Goal: Task Accomplishment & Management: Manage account settings

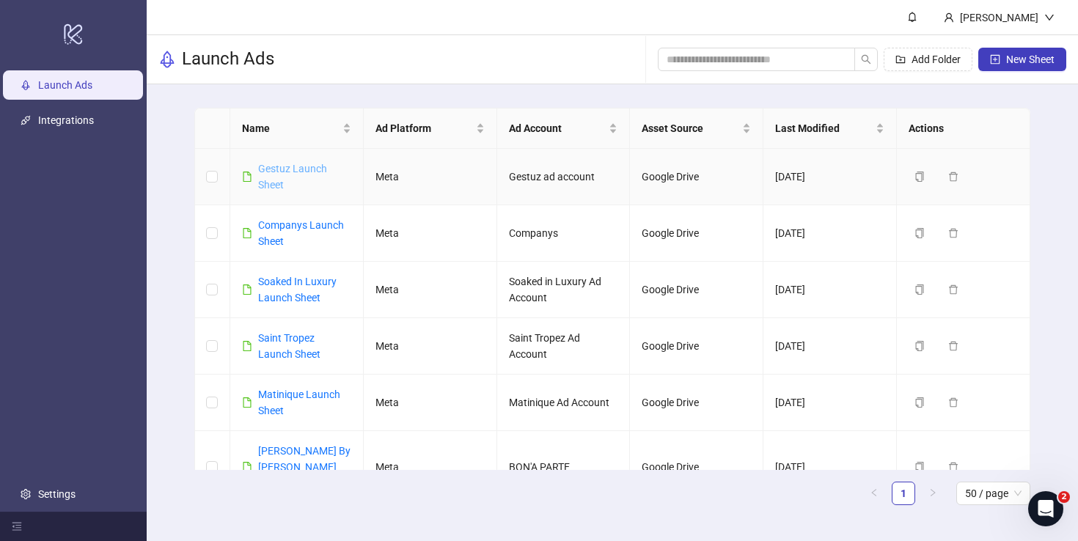
click at [287, 170] on link "Gestuz Launch Sheet" at bounding box center [292, 177] width 69 height 28
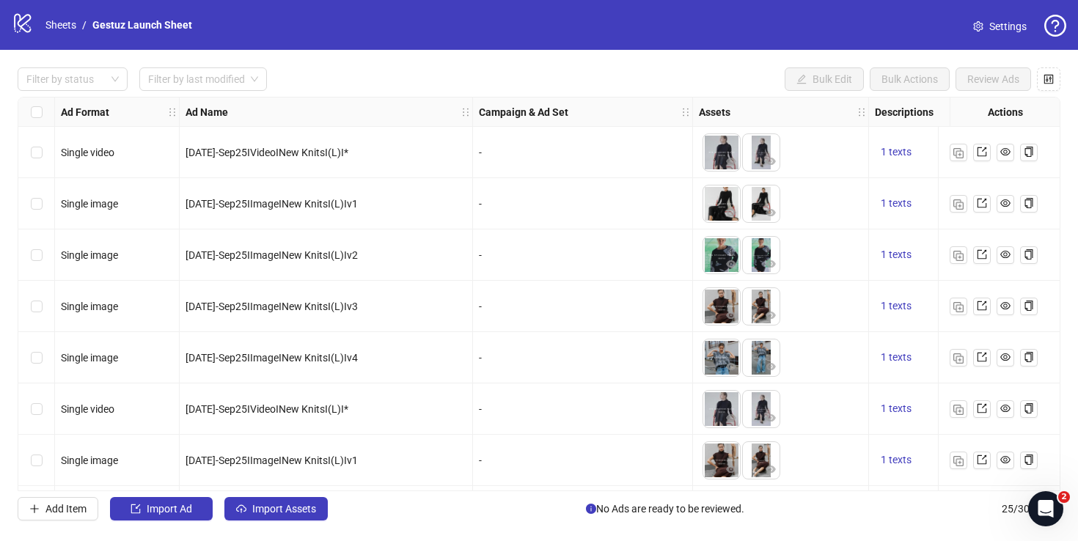
click at [1002, 26] on span "Settings" at bounding box center [1007, 26] width 37 height 16
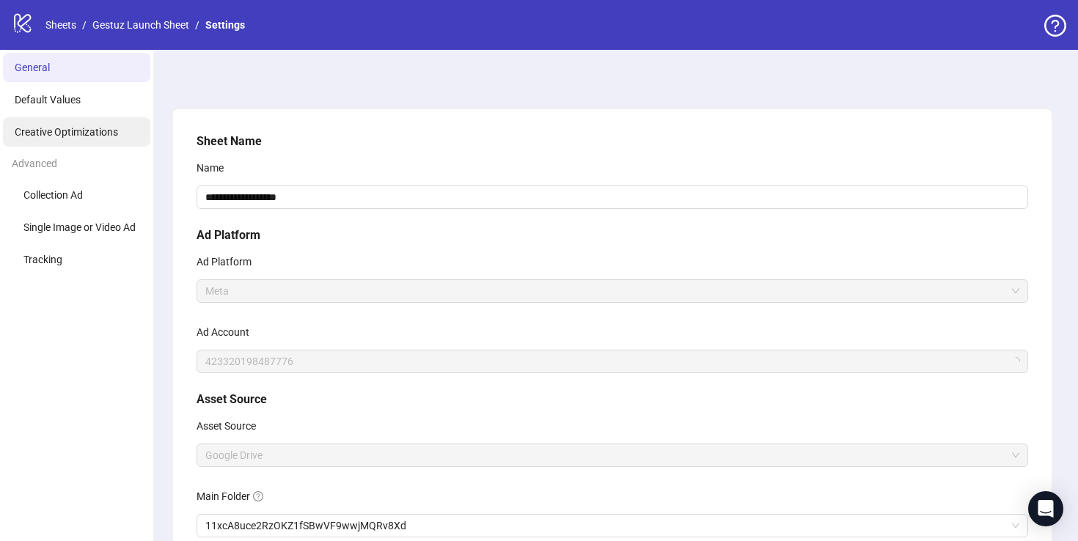
click at [90, 132] on span "Creative Optimizations" at bounding box center [66, 132] width 103 height 12
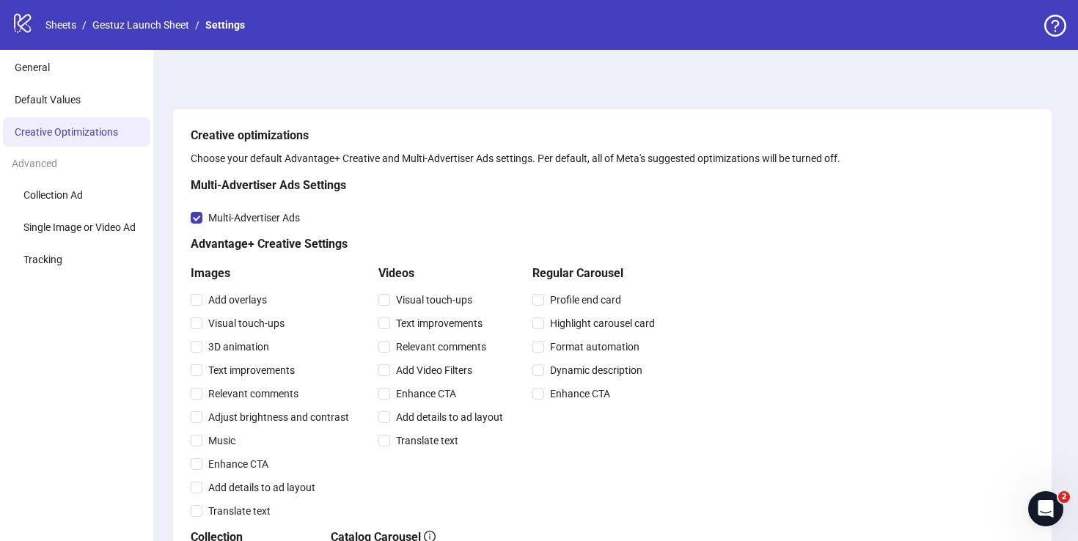
click at [25, 21] on icon "logo/logo-mobile" at bounding box center [23, 23] width 22 height 22
click at [47, 20] on link "Sheets" at bounding box center [61, 25] width 37 height 16
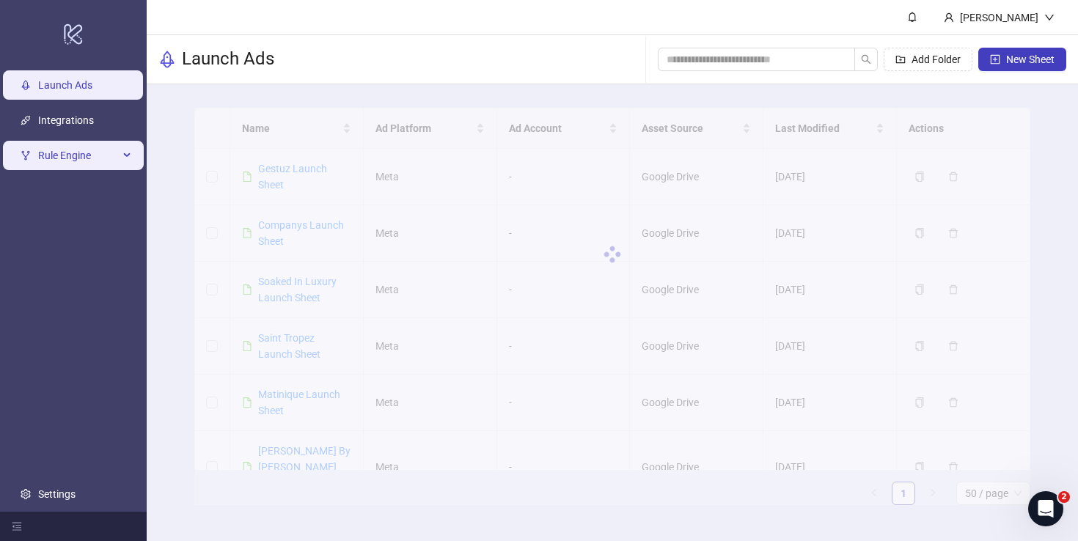
click at [131, 156] on div "Rule Engine" at bounding box center [73, 155] width 141 height 29
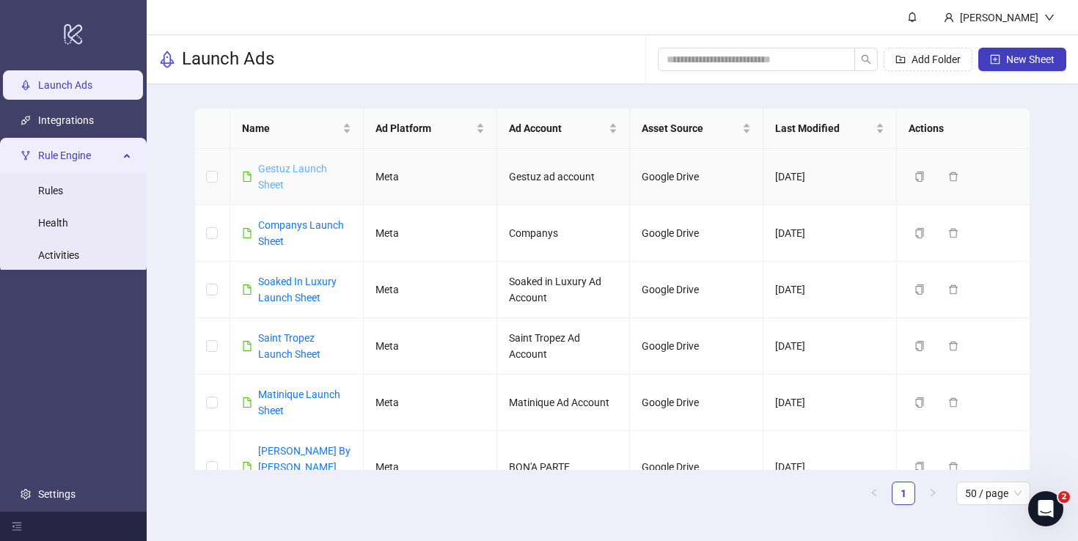
click at [282, 168] on link "Gestuz Launch Sheet" at bounding box center [292, 177] width 69 height 28
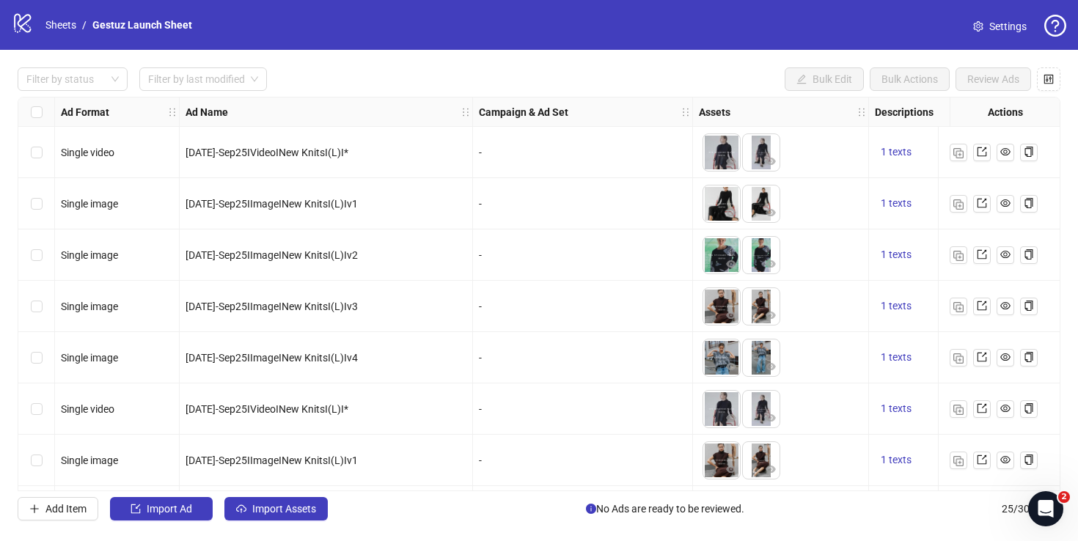
click at [1008, 27] on span "Settings" at bounding box center [1007, 26] width 37 height 16
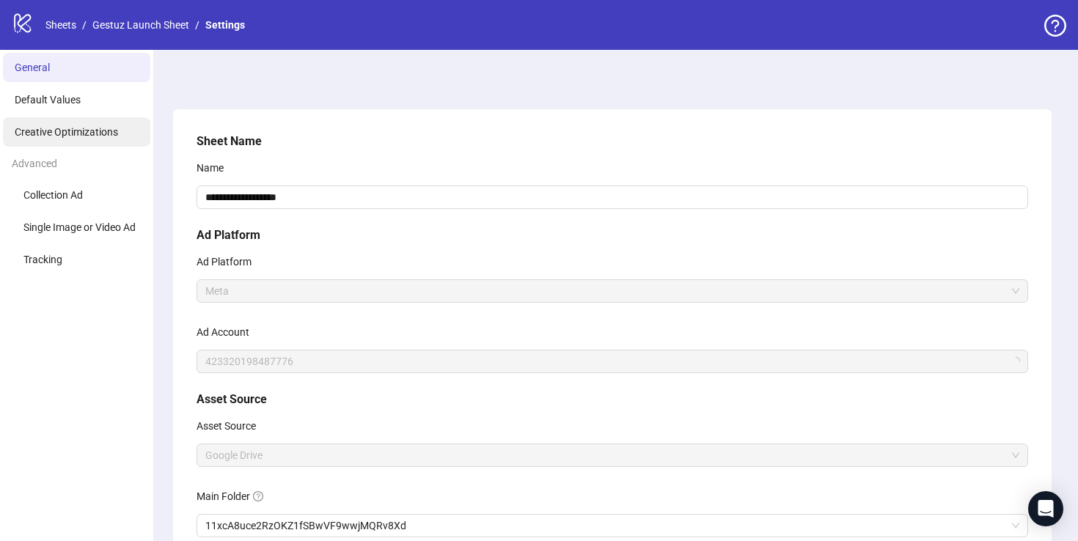
click at [78, 128] on span "Creative Optimizations" at bounding box center [66, 132] width 103 height 12
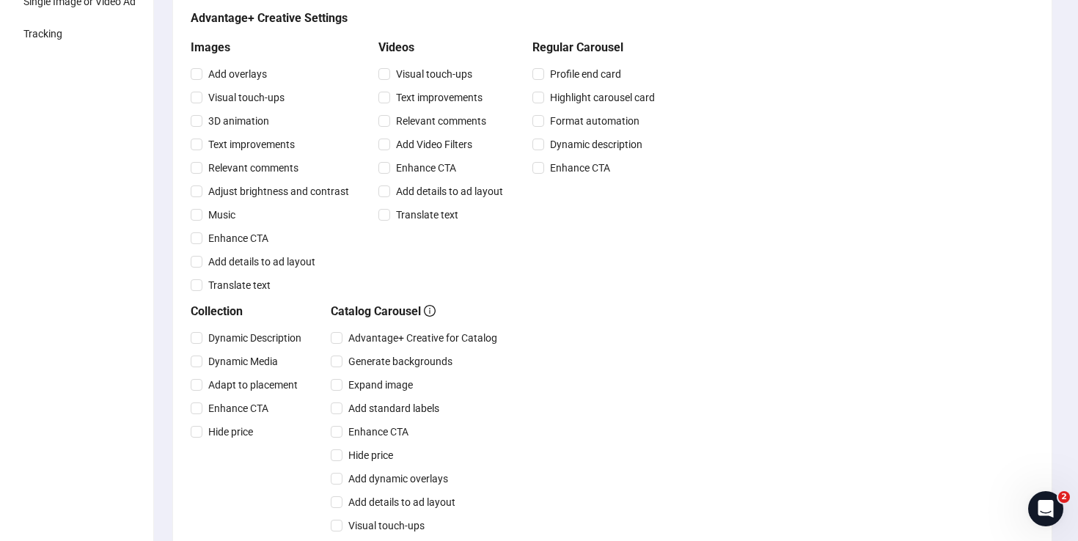
scroll to position [552, 0]
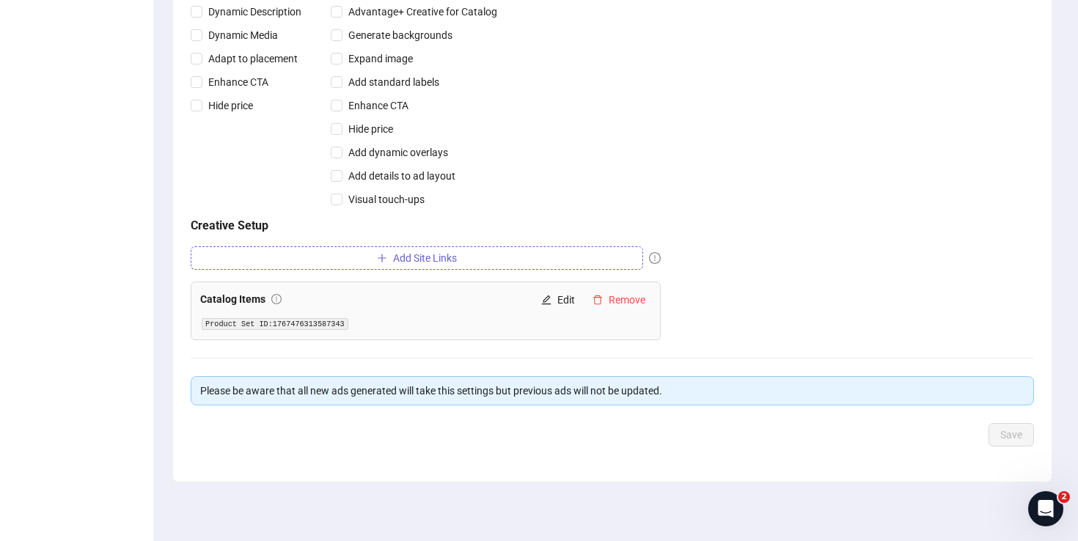
click at [399, 259] on span "Add Site Links" at bounding box center [425, 258] width 64 height 12
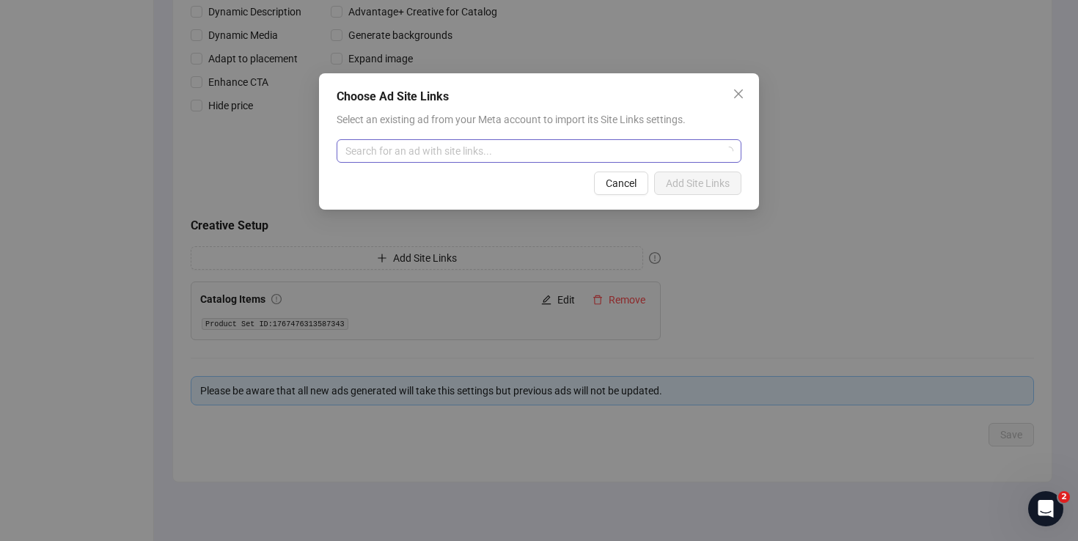
click at [475, 150] on input "search" at bounding box center [532, 151] width 374 height 22
type input "**********"
click at [559, 153] on input "search" at bounding box center [532, 151] width 374 height 22
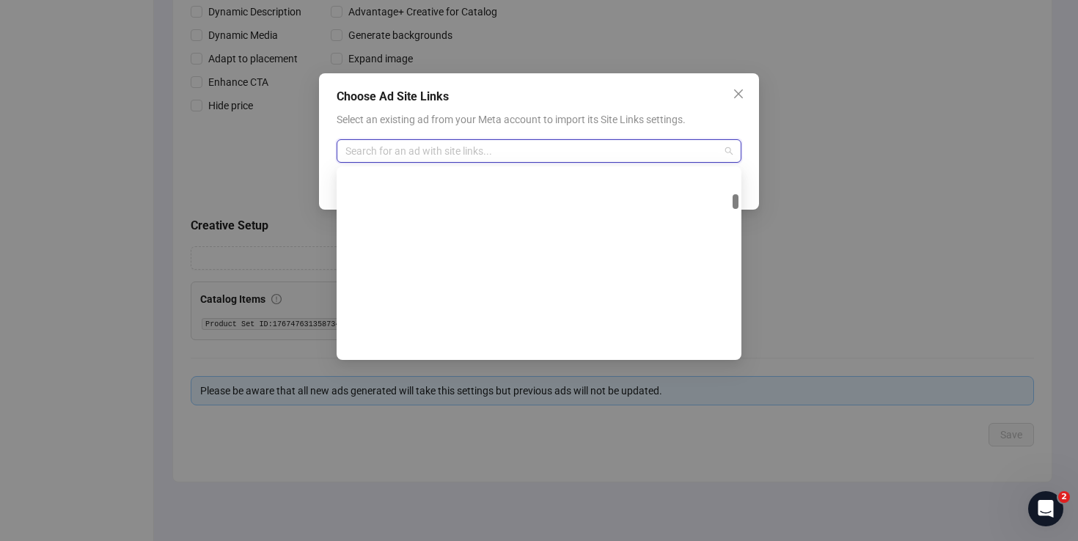
scroll to position [0, 0]
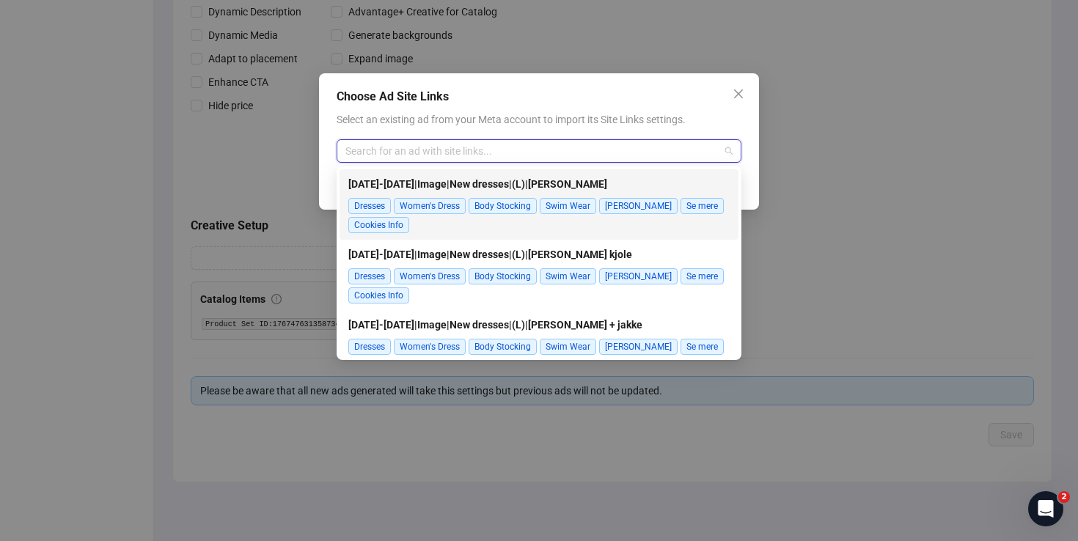
click at [563, 102] on div "Choose Ad Site Links" at bounding box center [539, 97] width 405 height 18
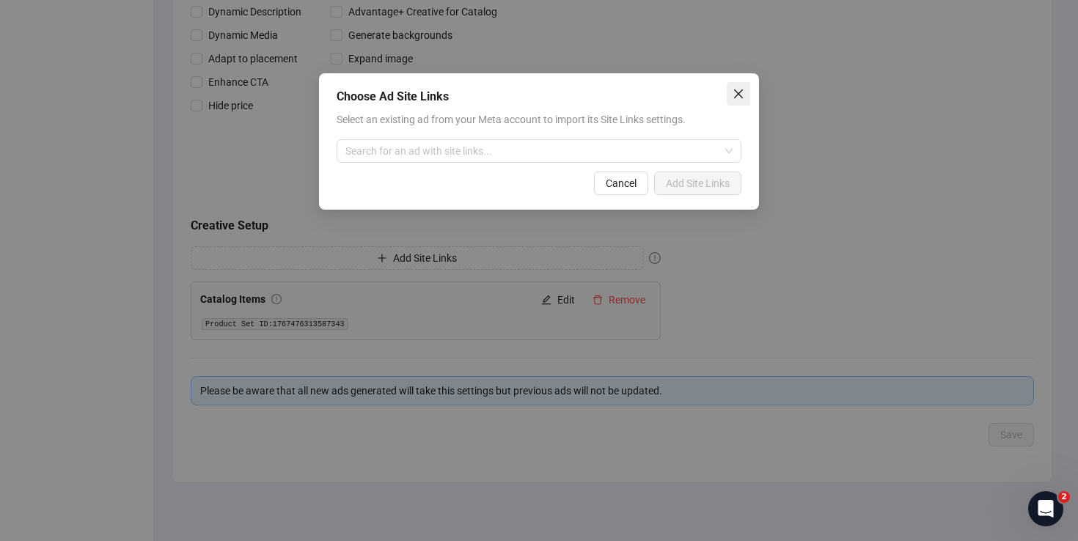
click at [742, 97] on icon "close" at bounding box center [739, 94] width 12 height 12
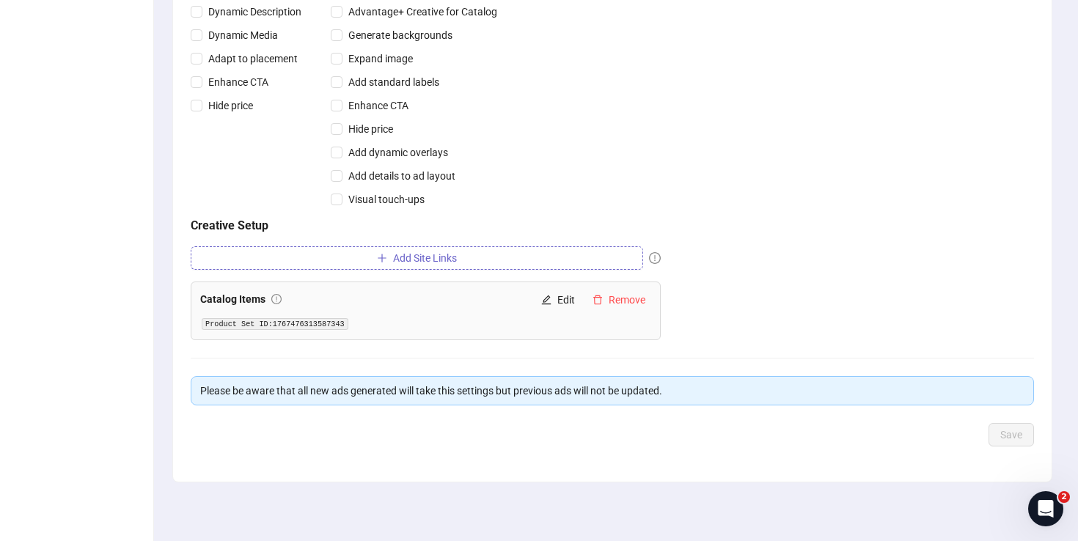
click at [469, 262] on button "Add Site Links" at bounding box center [417, 257] width 452 height 23
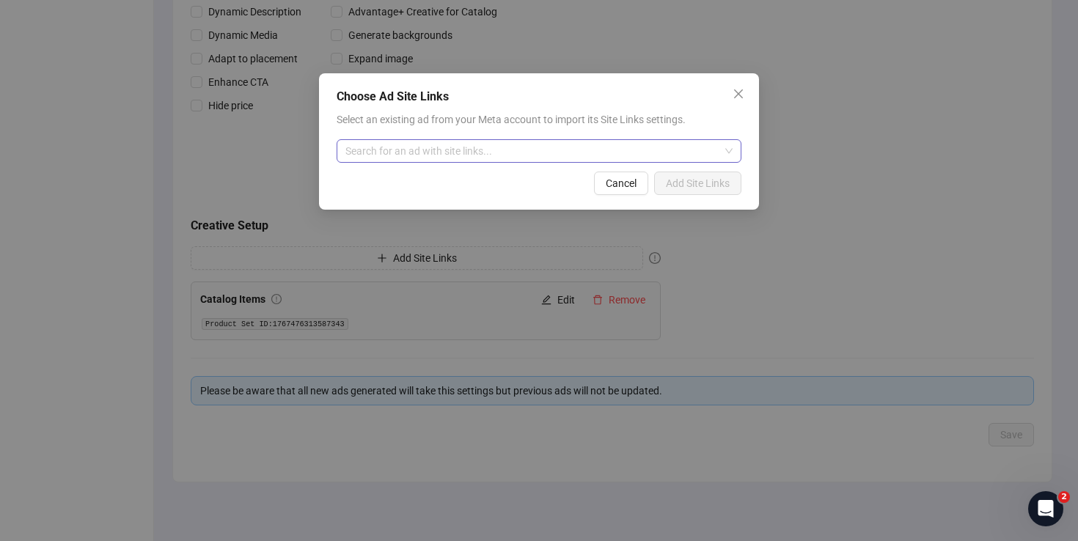
click at [662, 147] on input "search" at bounding box center [532, 151] width 374 height 22
click at [469, 137] on div "Select an existing ad from your Meta account to import its Site Links settings.…" at bounding box center [539, 136] width 405 height 51
click at [468, 149] on input "search" at bounding box center [532, 151] width 374 height 22
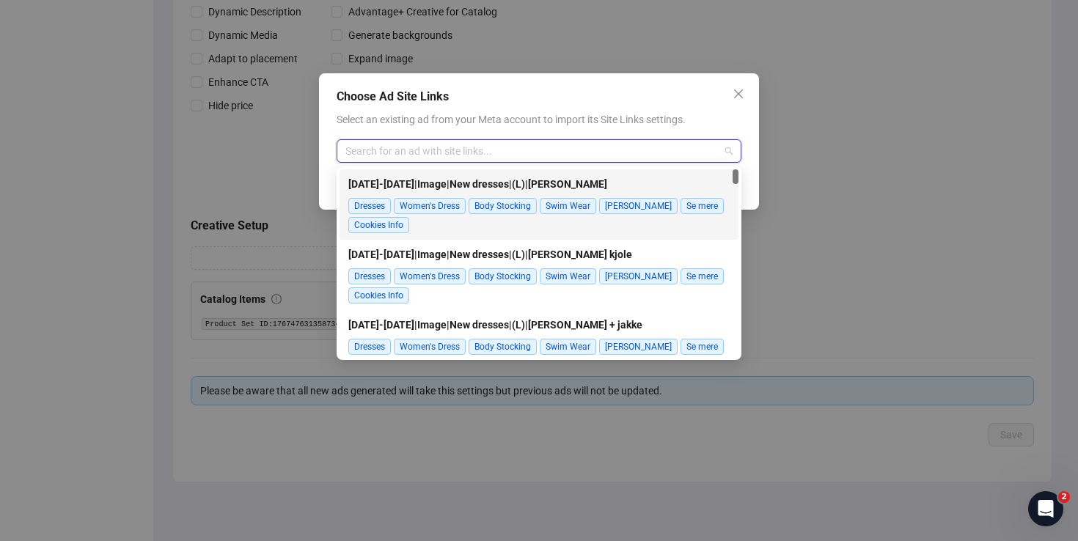
click at [515, 142] on input "search" at bounding box center [532, 151] width 374 height 22
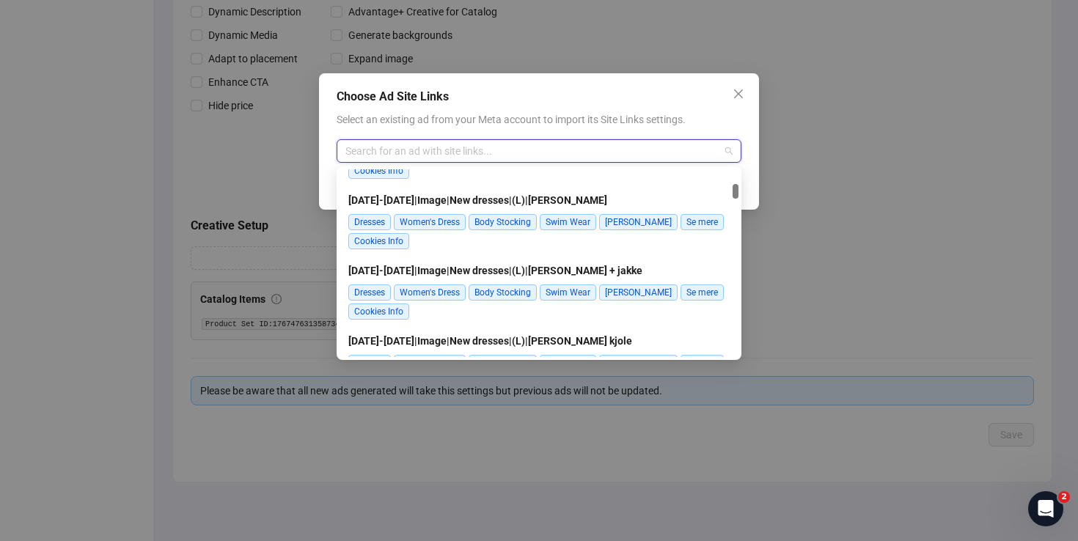
scroll to position [559, 0]
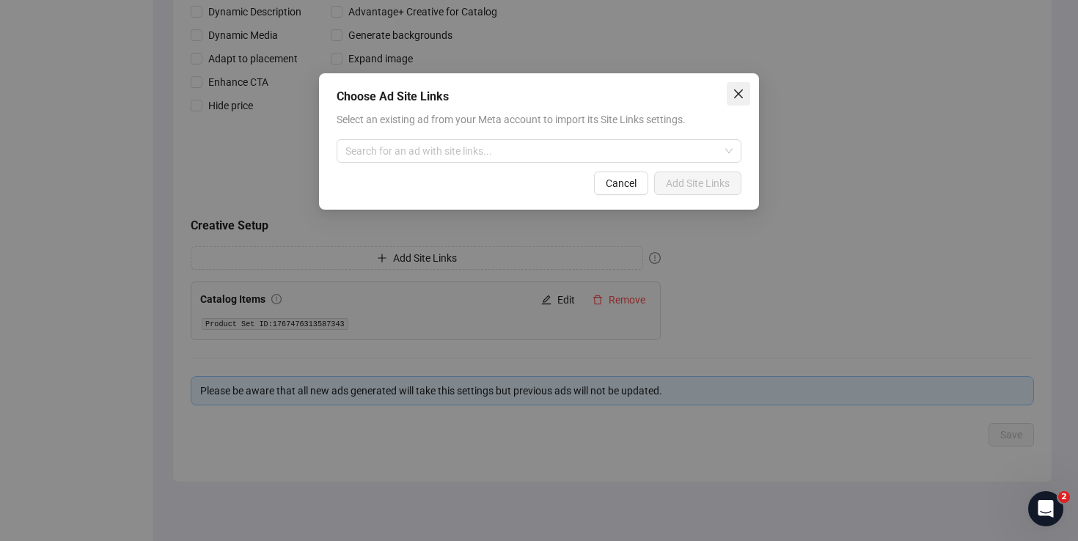
click at [735, 92] on icon "close" at bounding box center [739, 94] width 12 height 12
